Goal: Navigation & Orientation: Find specific page/section

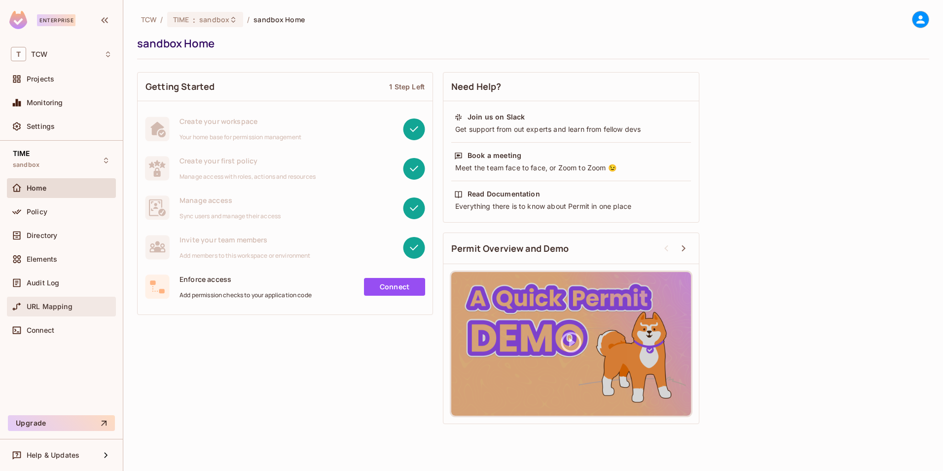
click at [58, 300] on div "URL Mapping" at bounding box center [61, 306] width 101 height 12
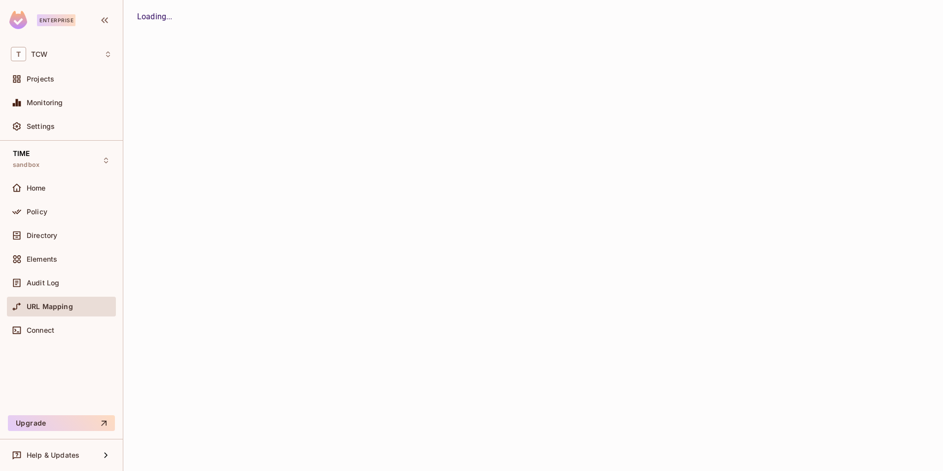
click at [60, 291] on div "Audit Log" at bounding box center [61, 283] width 109 height 20
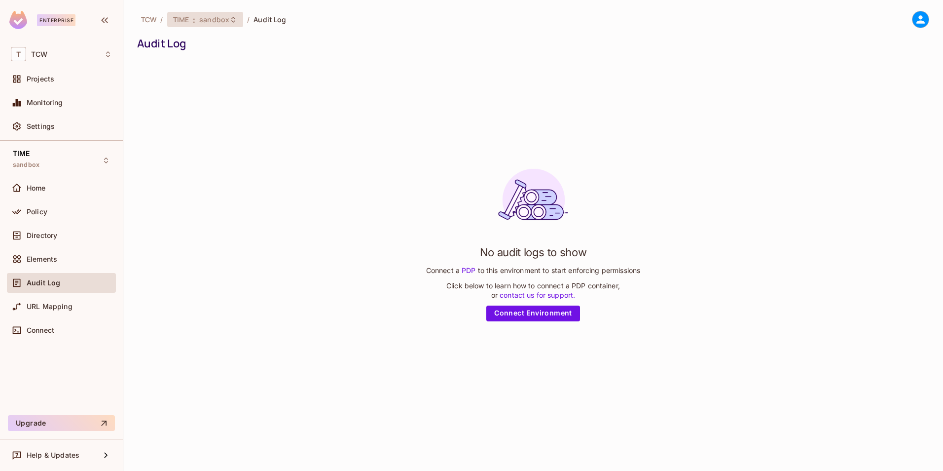
click at [221, 18] on span "sandbox" at bounding box center [214, 19] width 30 height 9
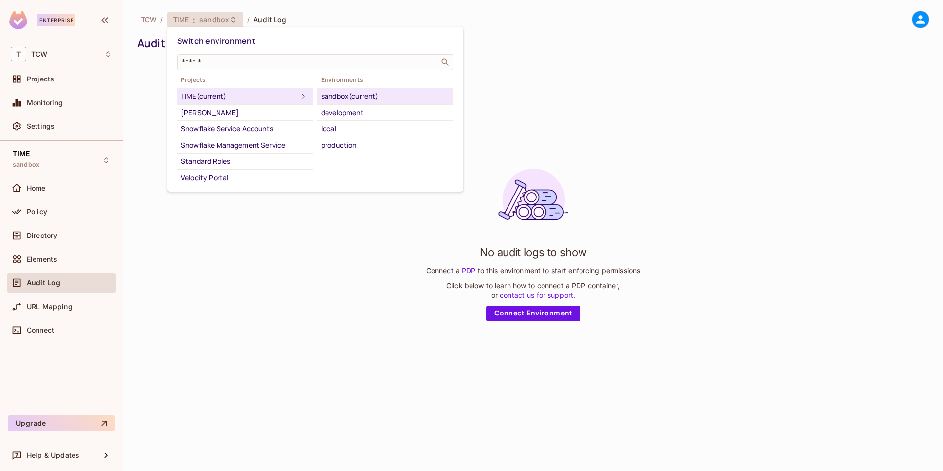
click at [344, 95] on div "sandbox (current)" at bounding box center [385, 96] width 128 height 12
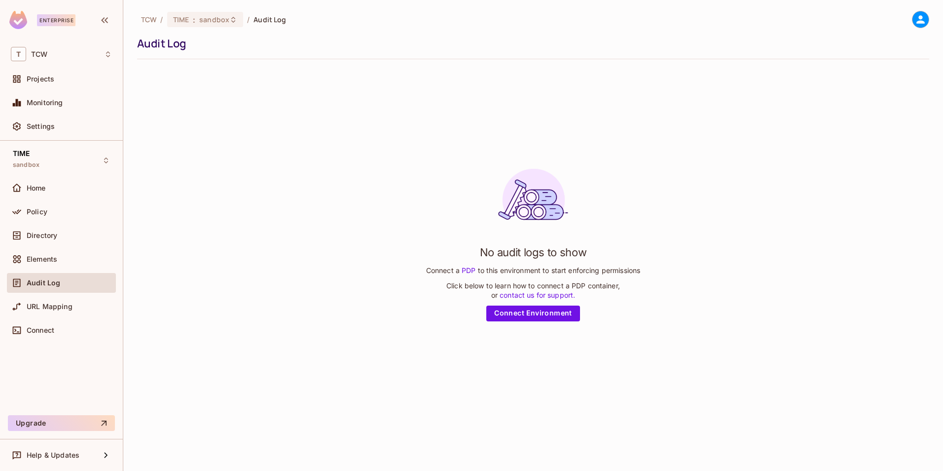
click at [475, 70] on div "No audit logs to show Connect a PDP to this environment to start enforcing perm…" at bounding box center [533, 240] width 792 height 347
